Goal: Navigation & Orientation: Find specific page/section

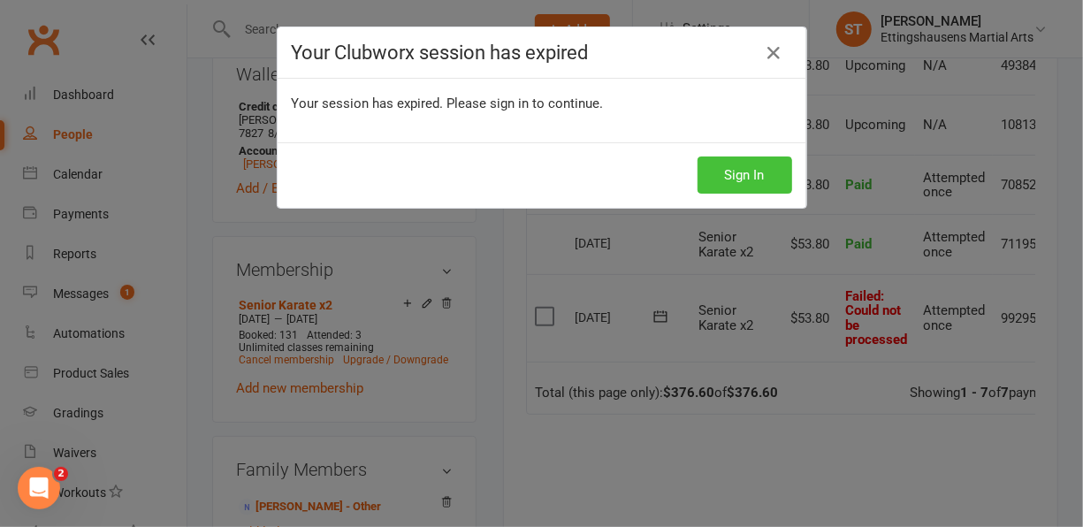
click at [751, 168] on button "Sign In" at bounding box center [745, 174] width 95 height 37
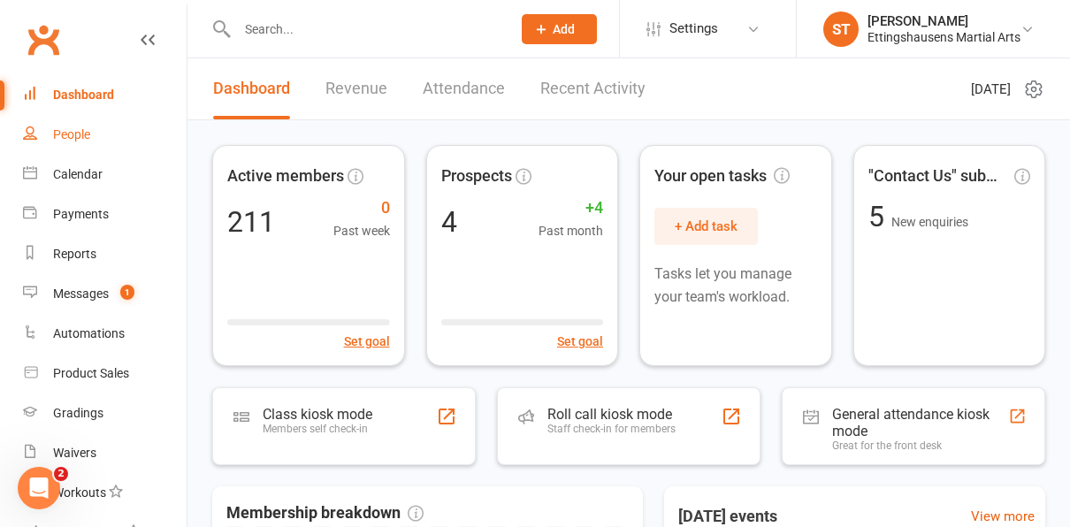
click at [81, 131] on div "People" at bounding box center [71, 134] width 37 height 14
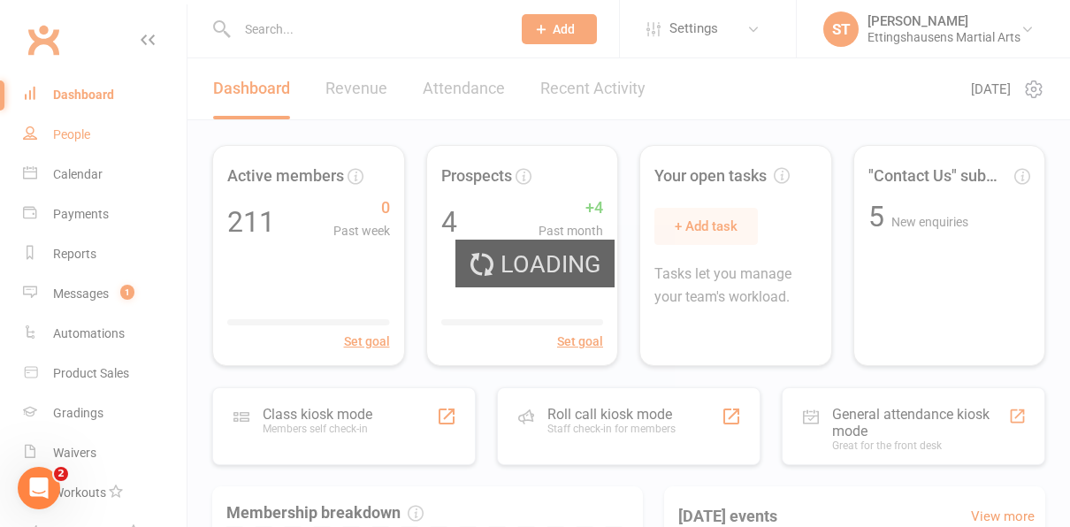
select select "100"
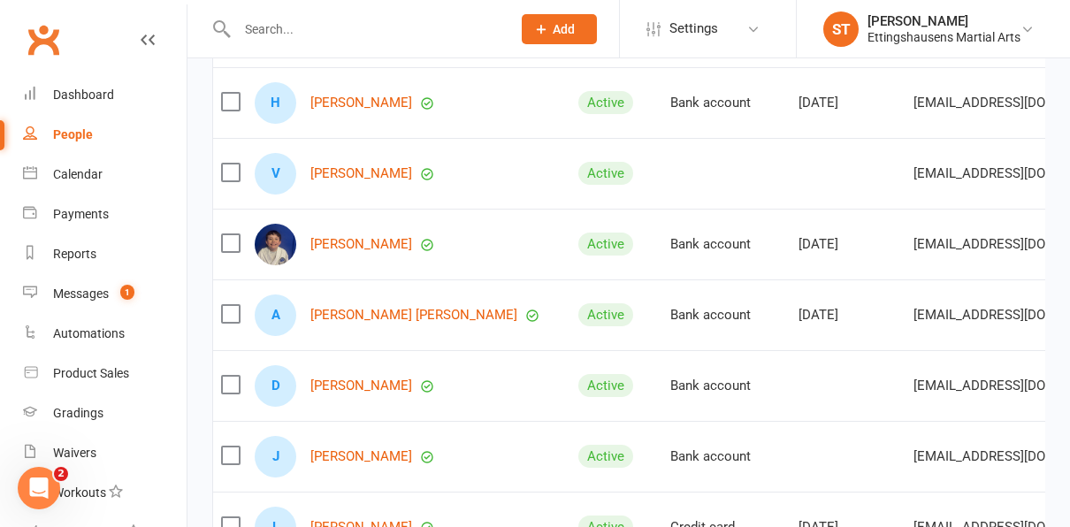
scroll to position [3149, 0]
click at [88, 228] on link "Payments" at bounding box center [105, 214] width 164 height 40
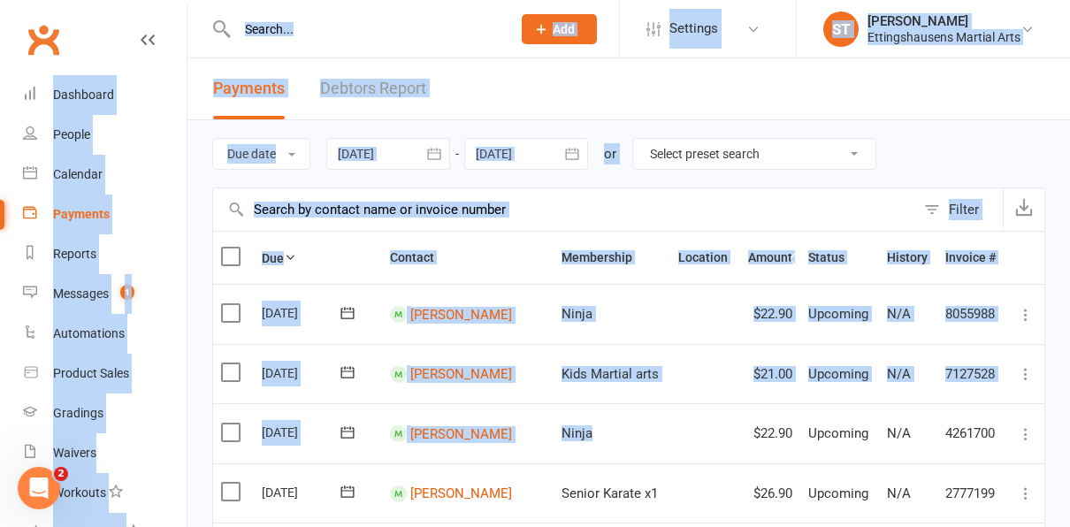
drag, startPoint x: 589, startPoint y: 456, endPoint x: 781, endPoint y: -64, distance: 554.1
click at [692, 110] on header "Payments Debtors Report" at bounding box center [628, 89] width 882 height 62
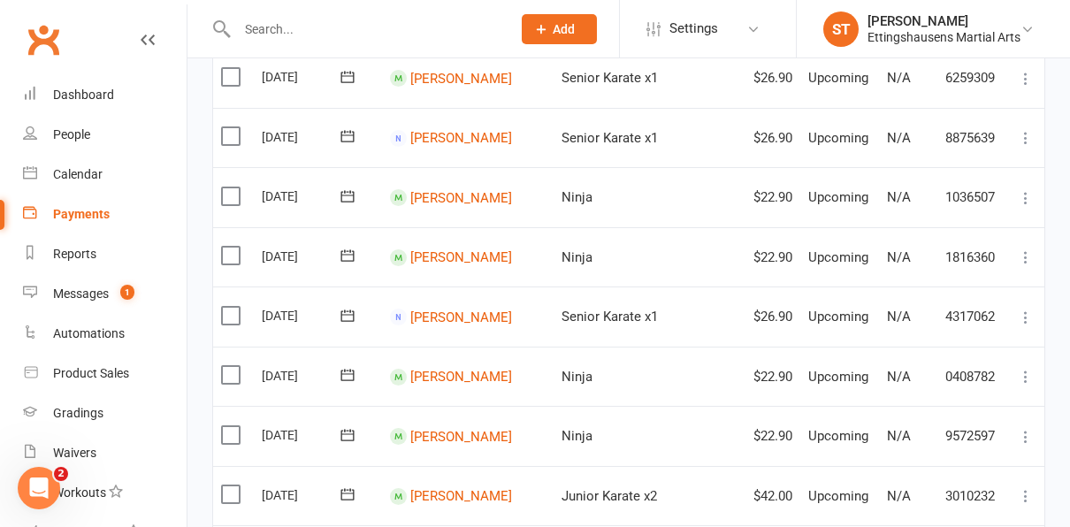
scroll to position [1071, 0]
click at [469, 316] on link "[PERSON_NAME]" at bounding box center [461, 317] width 102 height 16
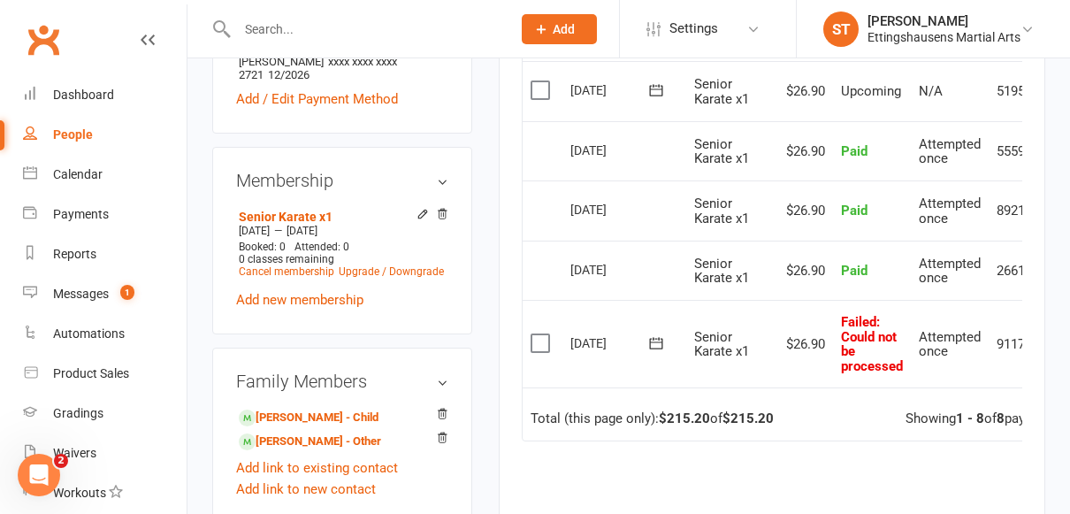
scroll to position [654, 0]
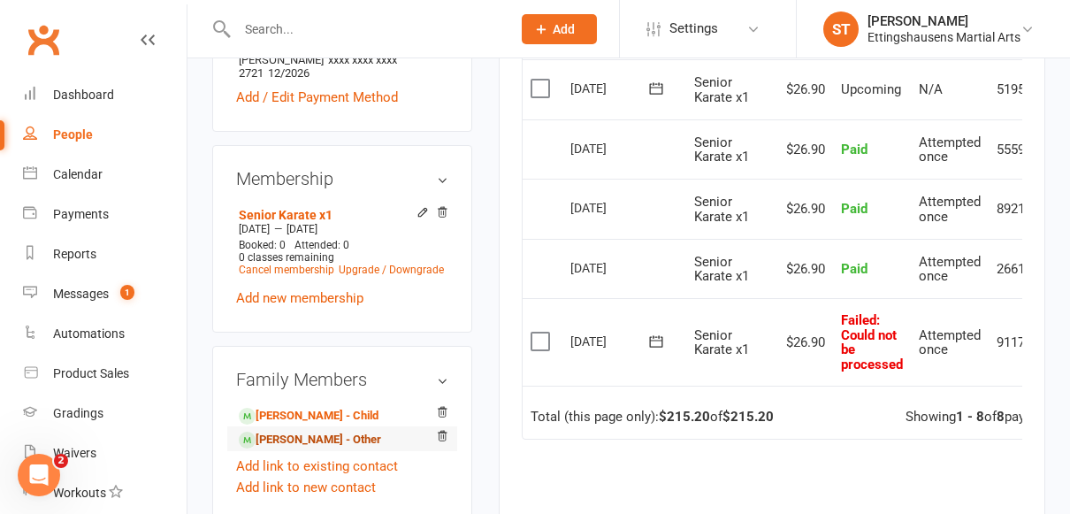
click at [303, 431] on link "[PERSON_NAME] - Other" at bounding box center [310, 440] width 142 height 19
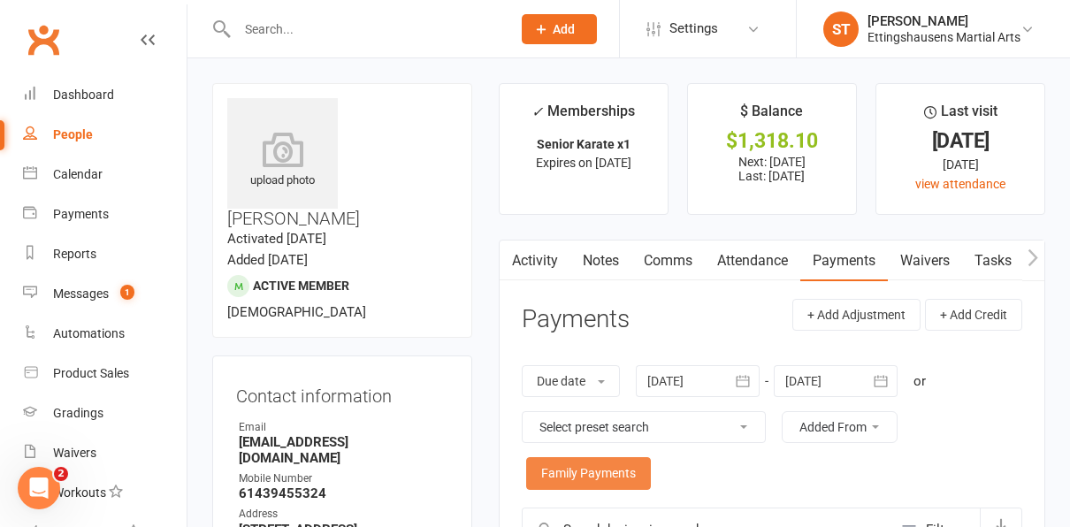
click at [617, 486] on link "Family Payments" at bounding box center [588, 473] width 125 height 32
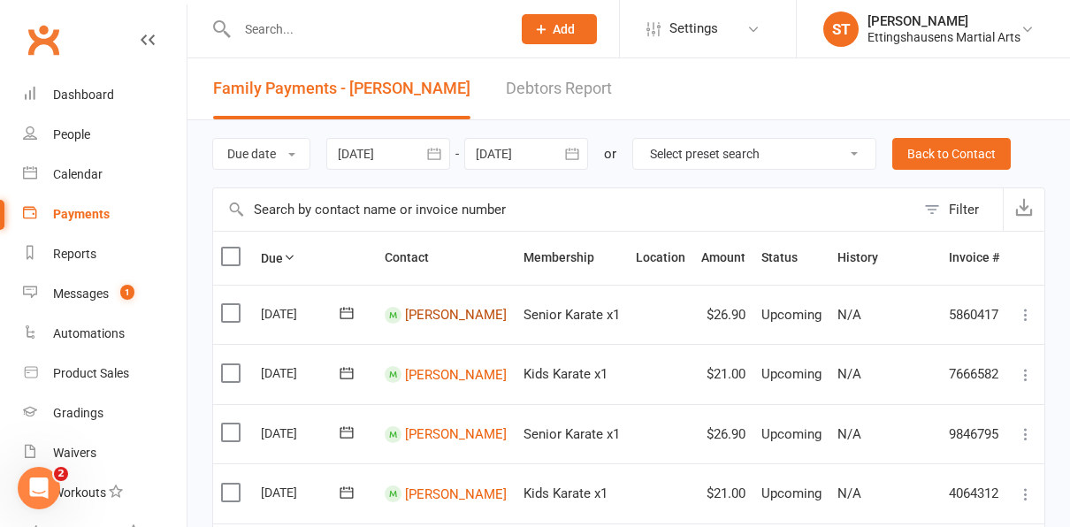
click at [456, 315] on link "[PERSON_NAME]" at bounding box center [456, 315] width 102 height 16
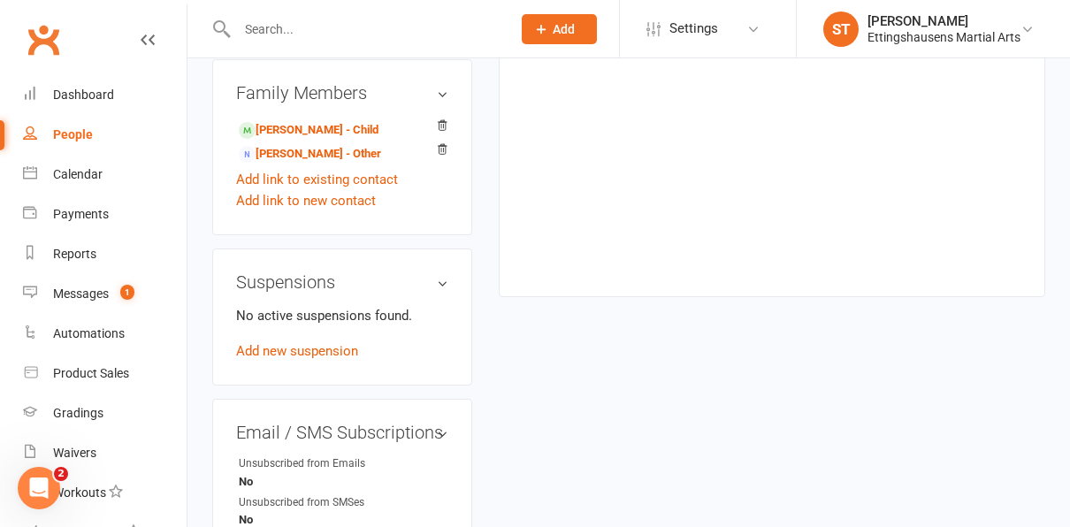
scroll to position [1058, 0]
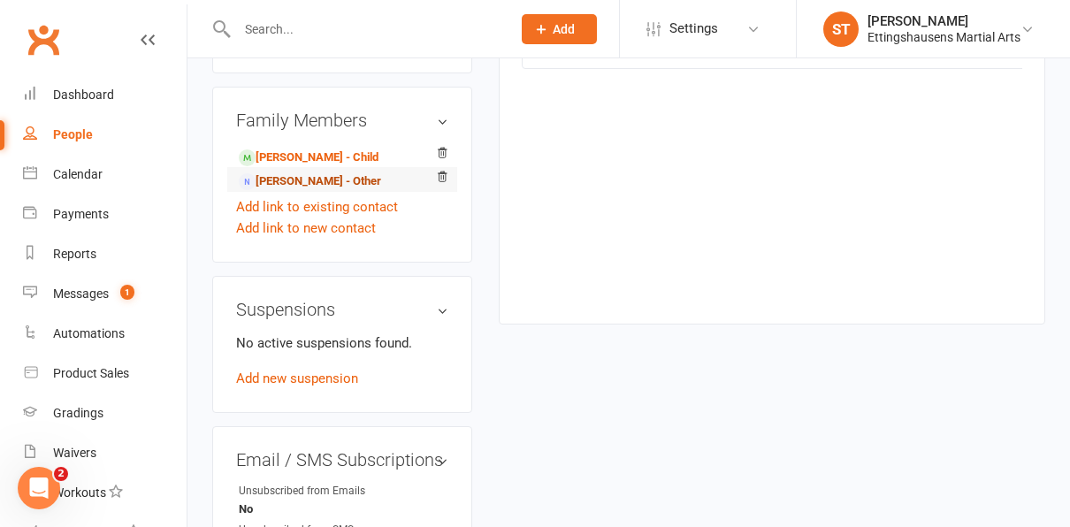
click at [342, 172] on link "[PERSON_NAME] - Other" at bounding box center [310, 181] width 142 height 19
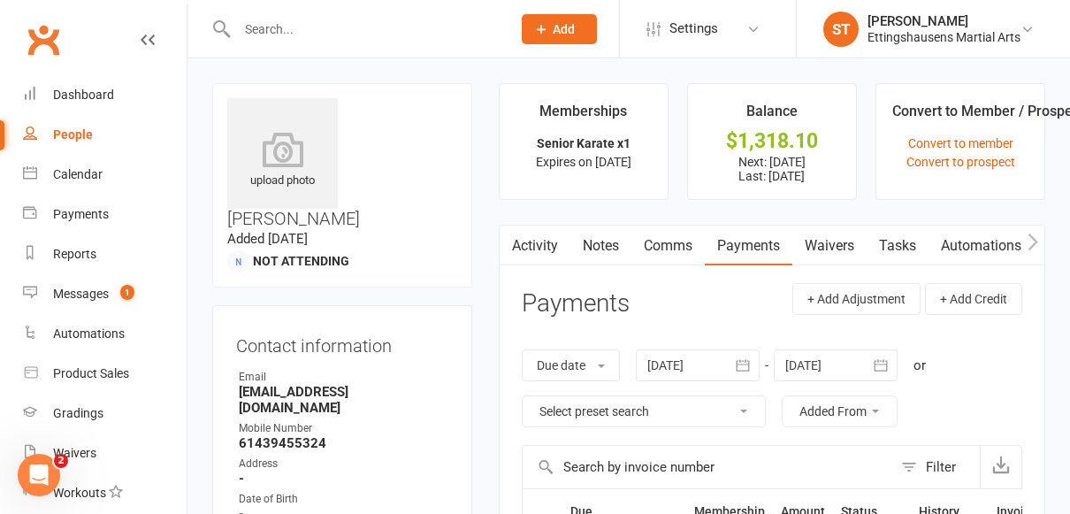
click at [545, 248] on link "Activity" at bounding box center [535, 245] width 71 height 41
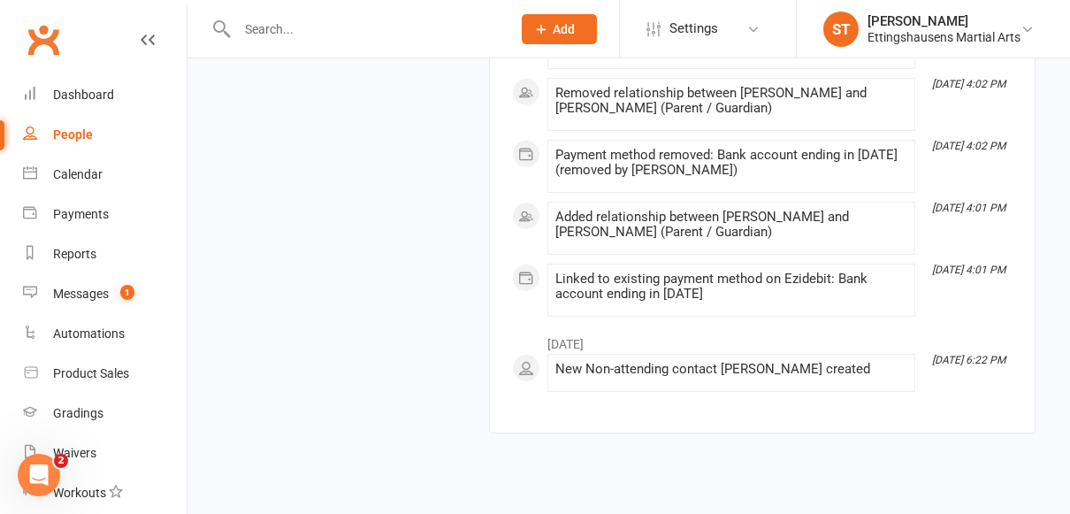
scroll to position [2161, 10]
click at [107, 76] on link "Dashboard" at bounding box center [105, 95] width 164 height 40
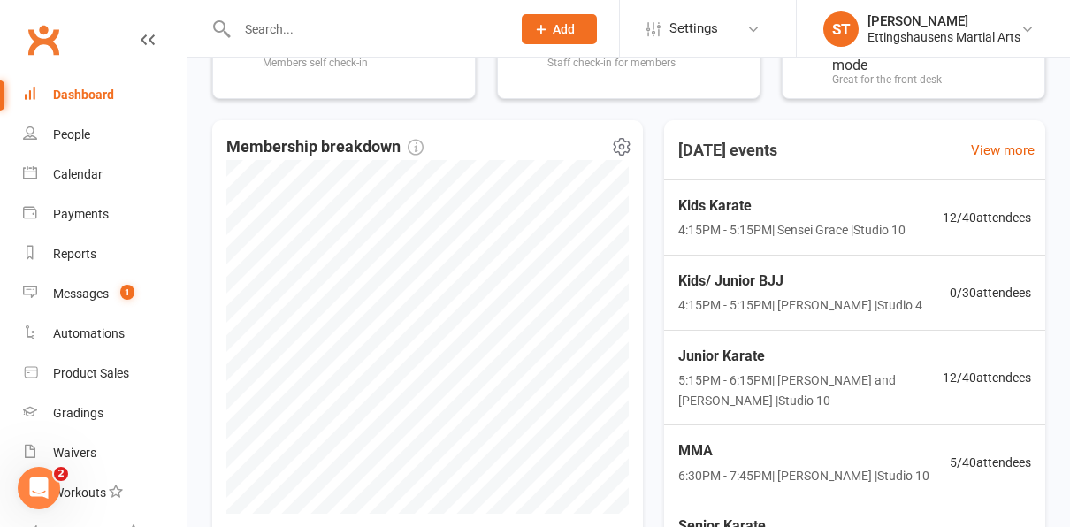
scroll to position [533, 0]
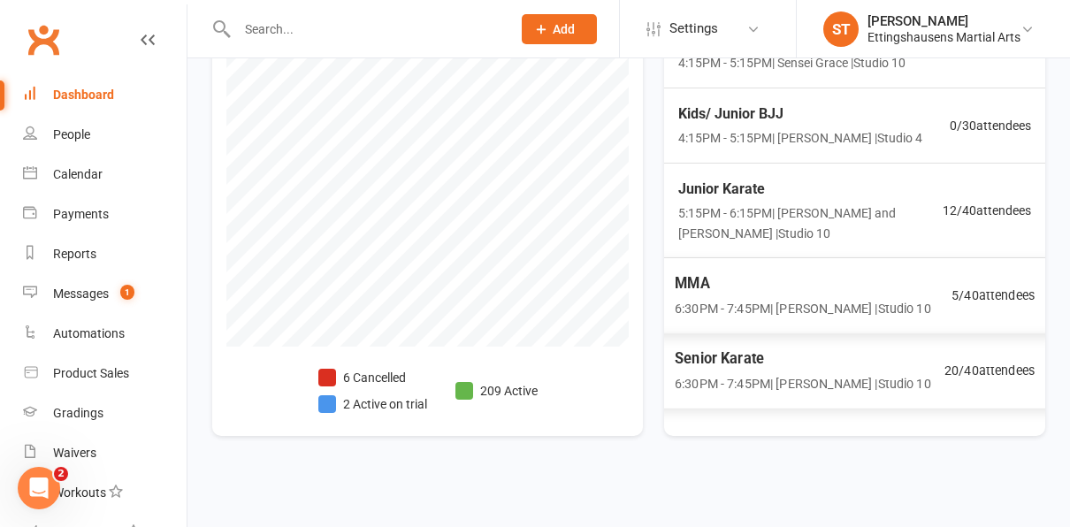
click at [836, 301] on span "6:30PM - 7:45PM | [PERSON_NAME] | Studio 10" at bounding box center [803, 309] width 256 height 20
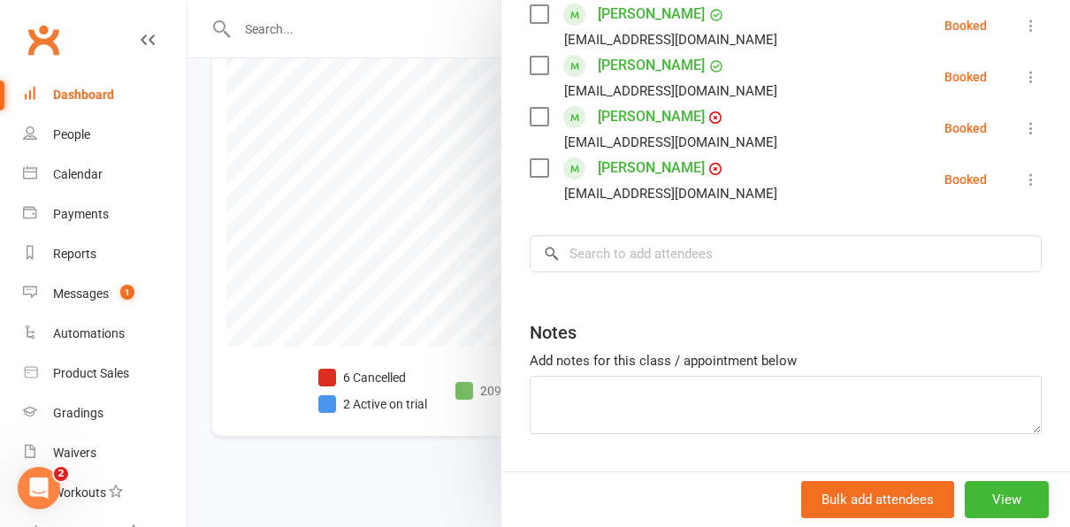
scroll to position [381, 0]
